Goal: Check status

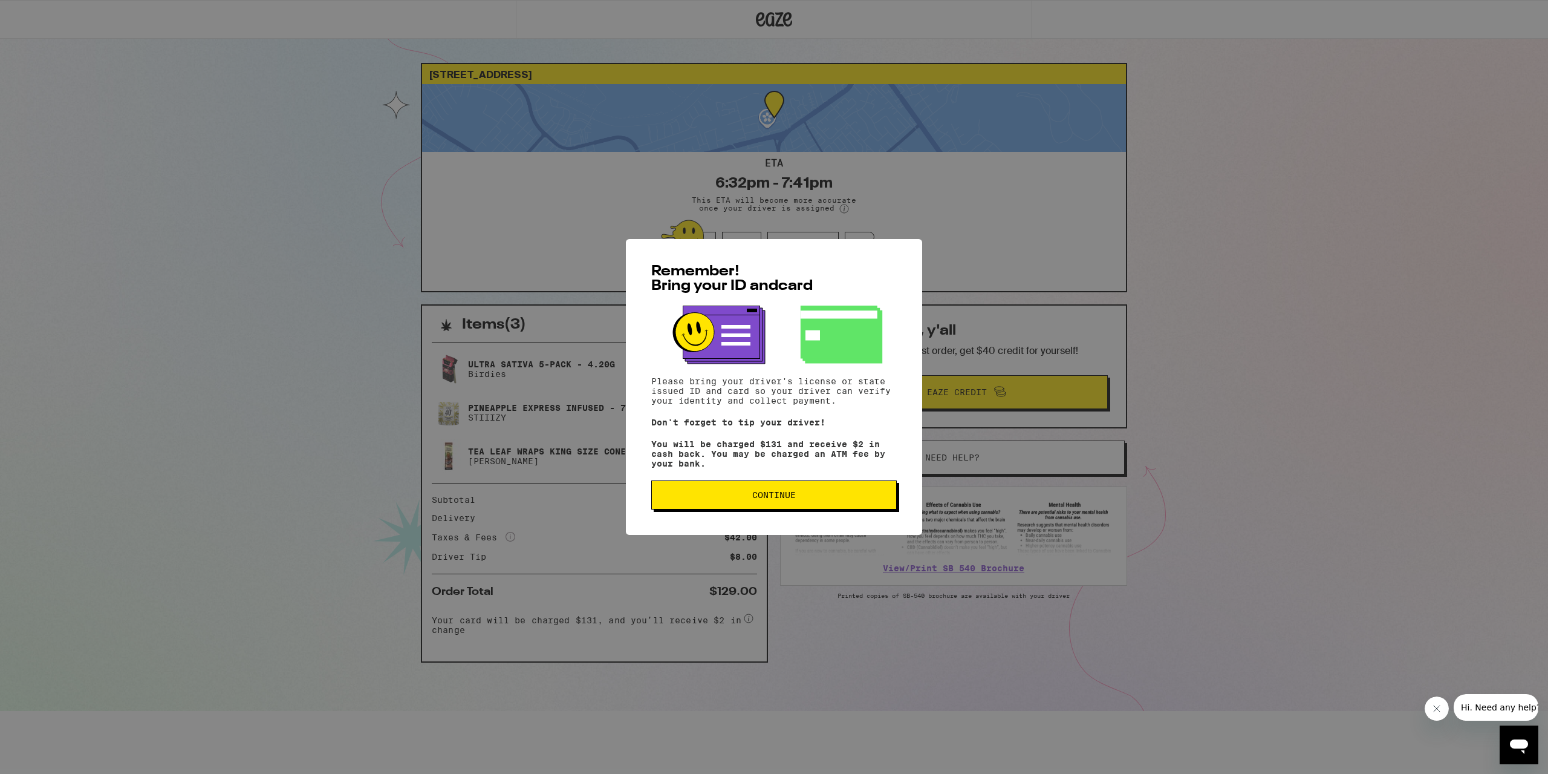
click at [717, 499] on span "Continue" at bounding box center [774, 494] width 225 height 8
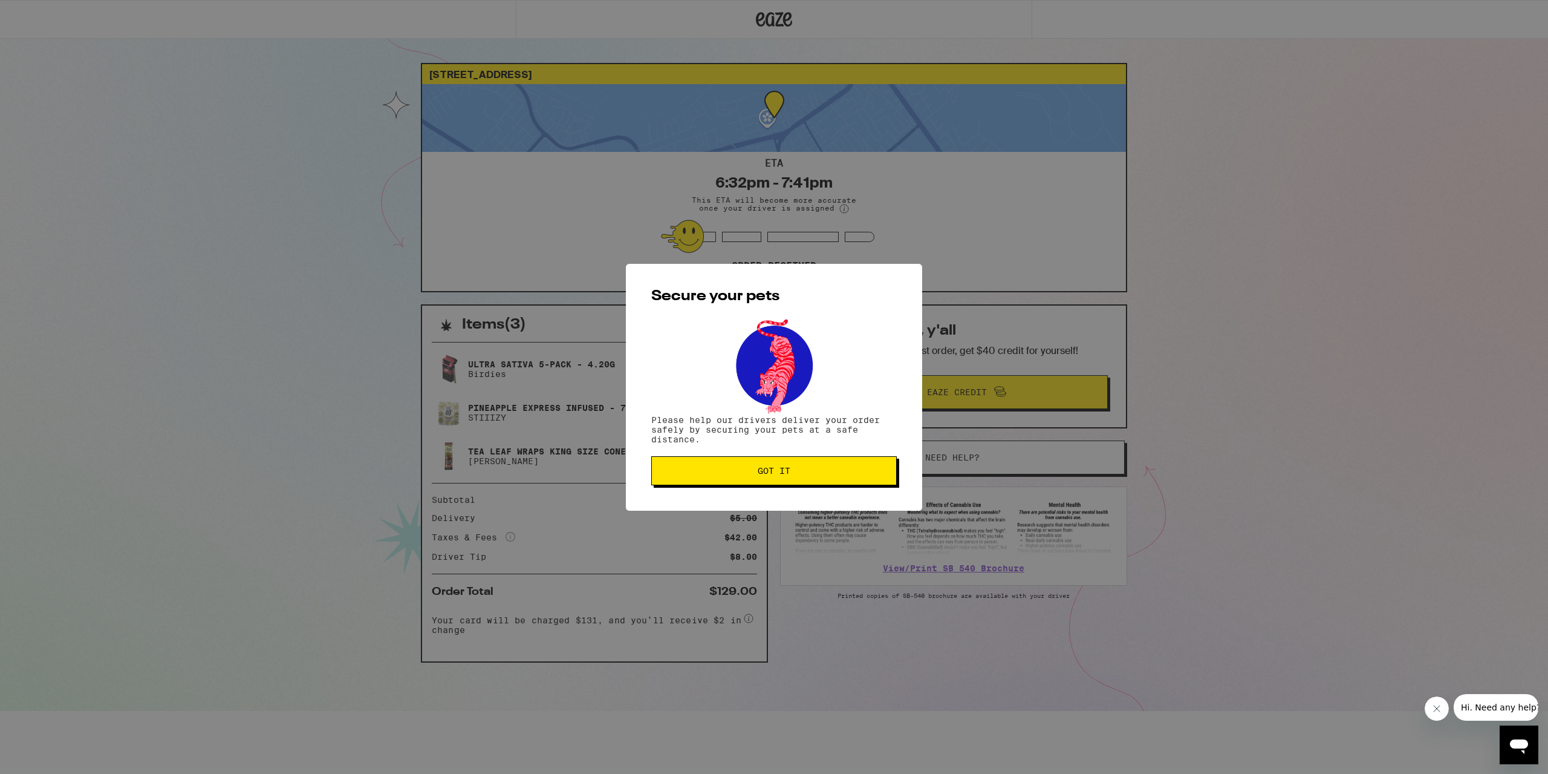
click at [789, 468] on span "Got it" at bounding box center [774, 470] width 33 height 8
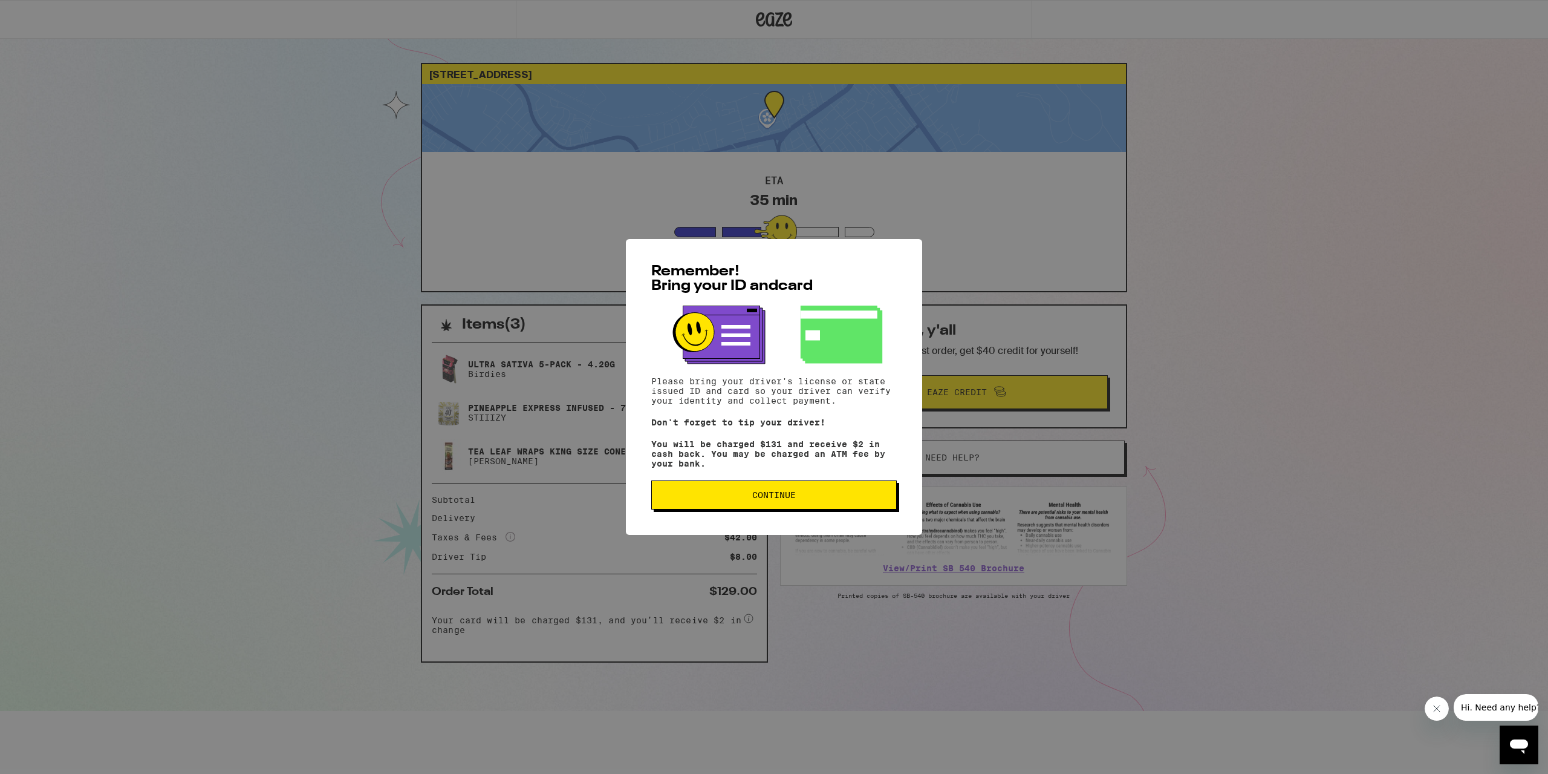
click at [748, 499] on span "Continue" at bounding box center [774, 494] width 225 height 8
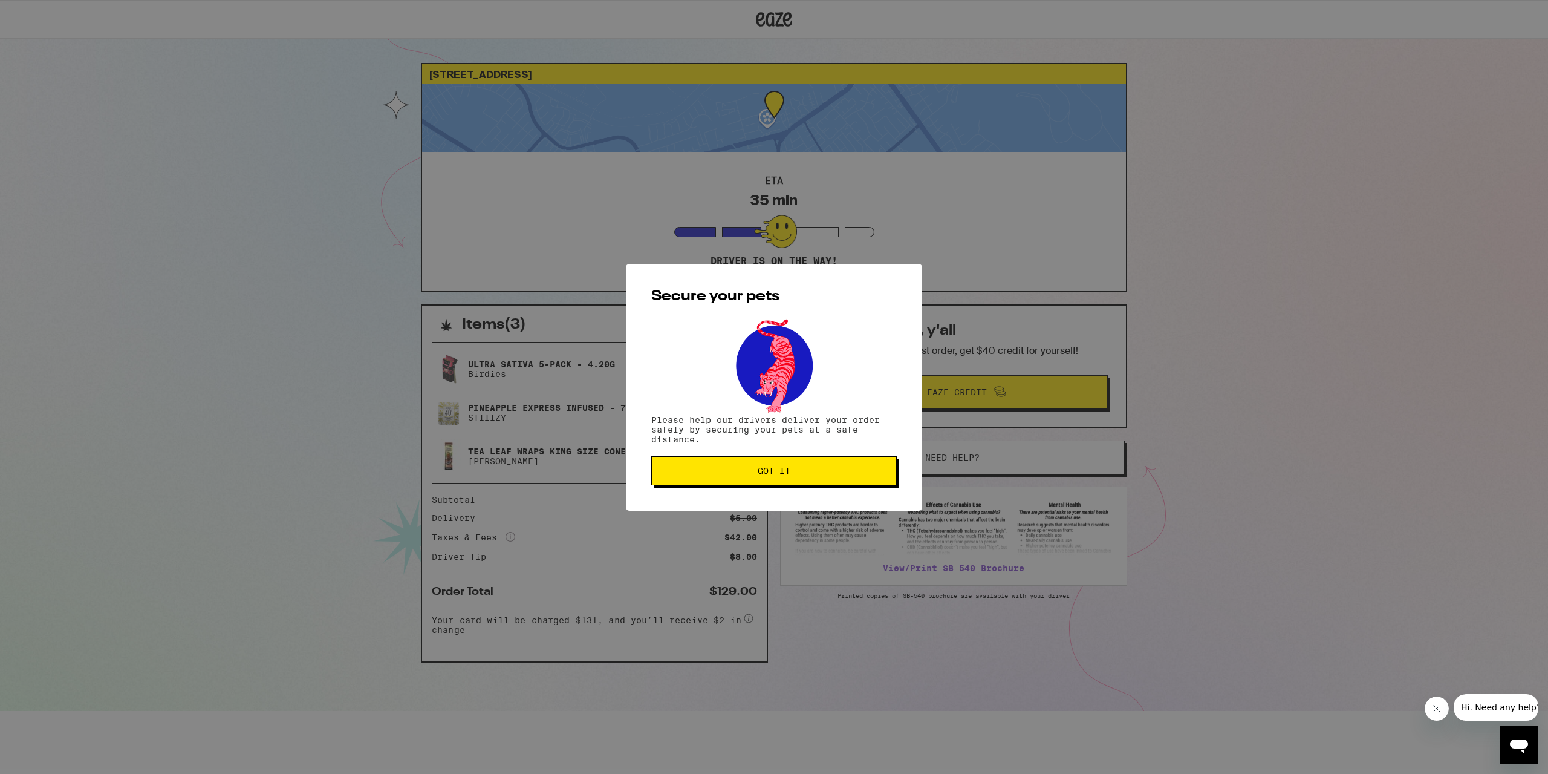
click at [730, 461] on button "Got it" at bounding box center [774, 470] width 246 height 29
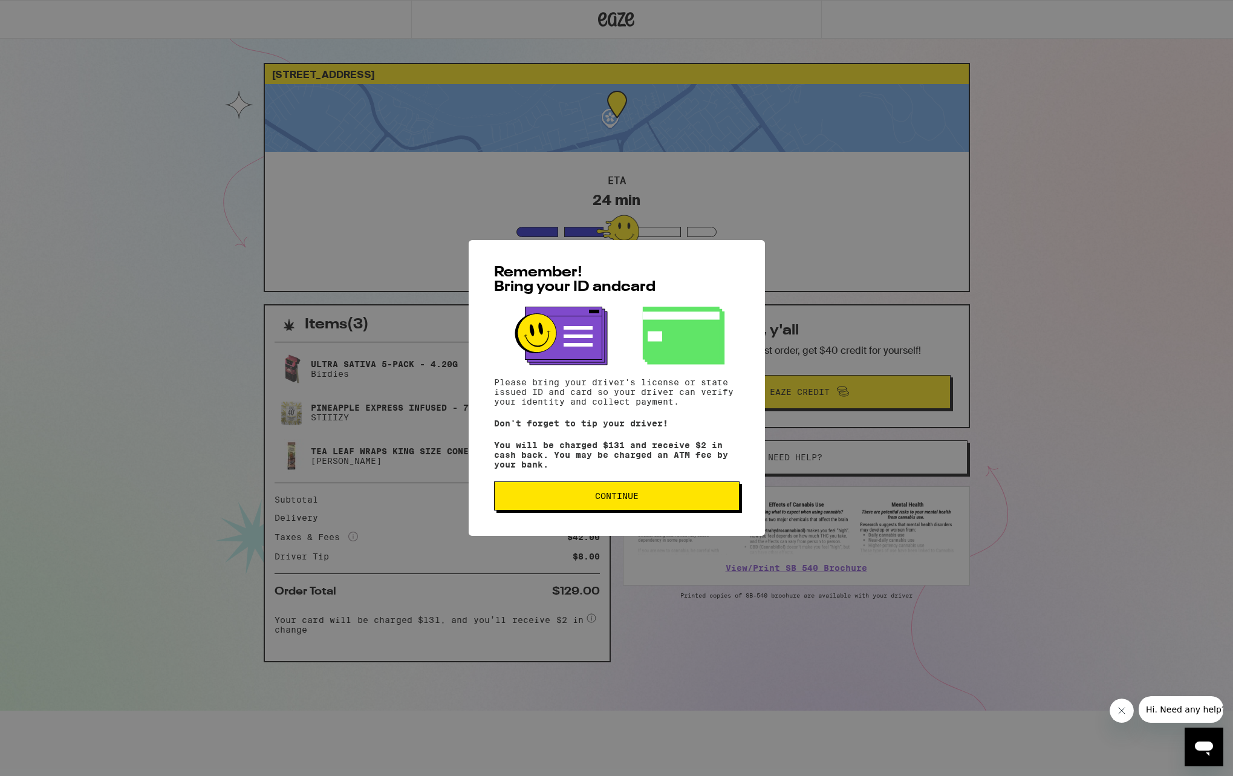
click at [698, 500] on span "Continue" at bounding box center [616, 496] width 225 height 8
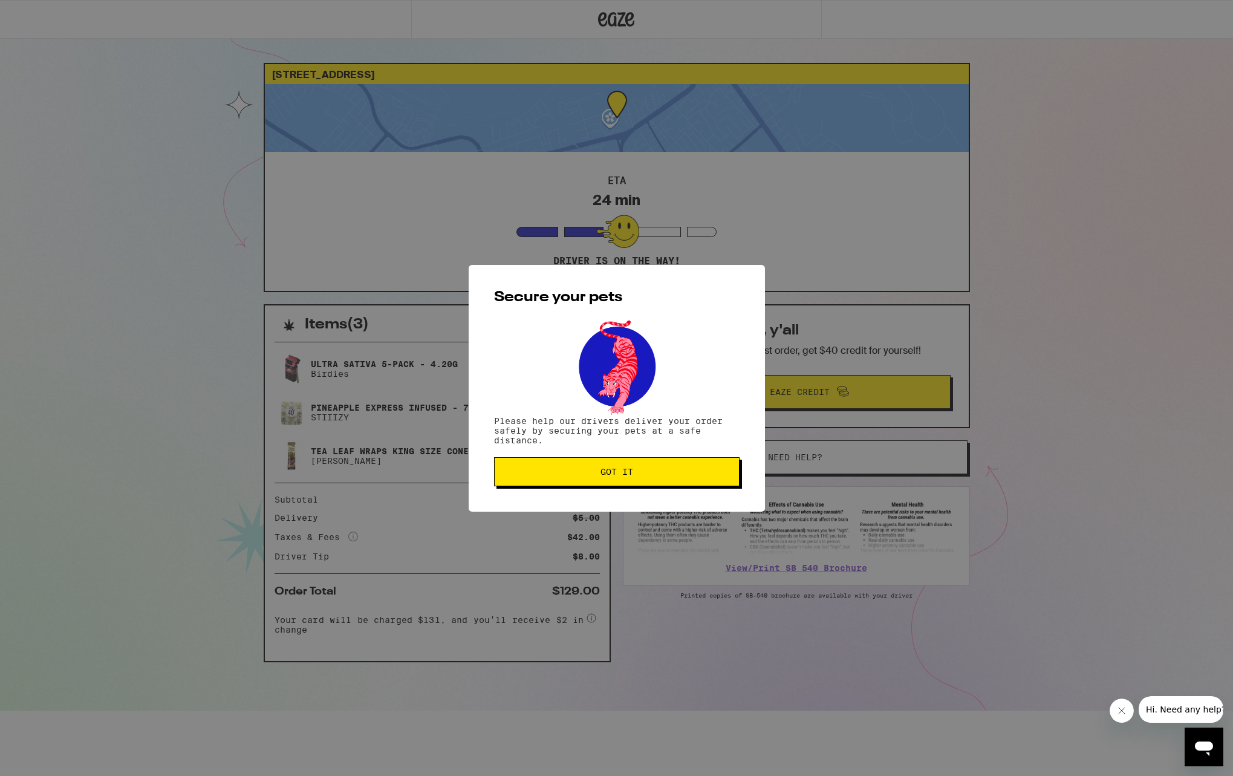
click at [686, 486] on button "Got it" at bounding box center [617, 471] width 246 height 29
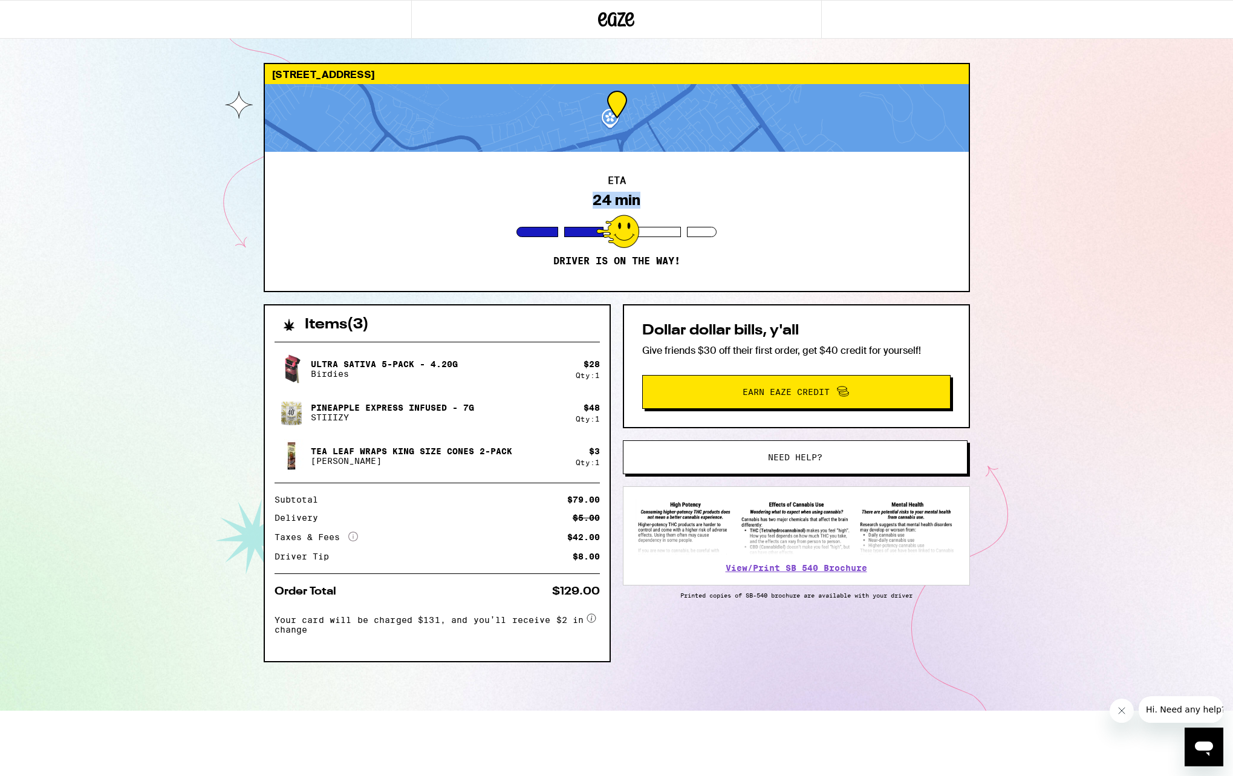
drag, startPoint x: 595, startPoint y: 198, endPoint x: 660, endPoint y: 205, distance: 65.7
click at [660, 205] on div "ETA 24 min Driver is on the way!" at bounding box center [617, 221] width 704 height 139
click at [659, 204] on div "ETA 24 min Driver is on the way!" at bounding box center [617, 221] width 704 height 139
click at [656, 208] on div "ETA 24 min Driver is on the way!" at bounding box center [617, 221] width 704 height 139
